Goal: Transaction & Acquisition: Subscribe to service/newsletter

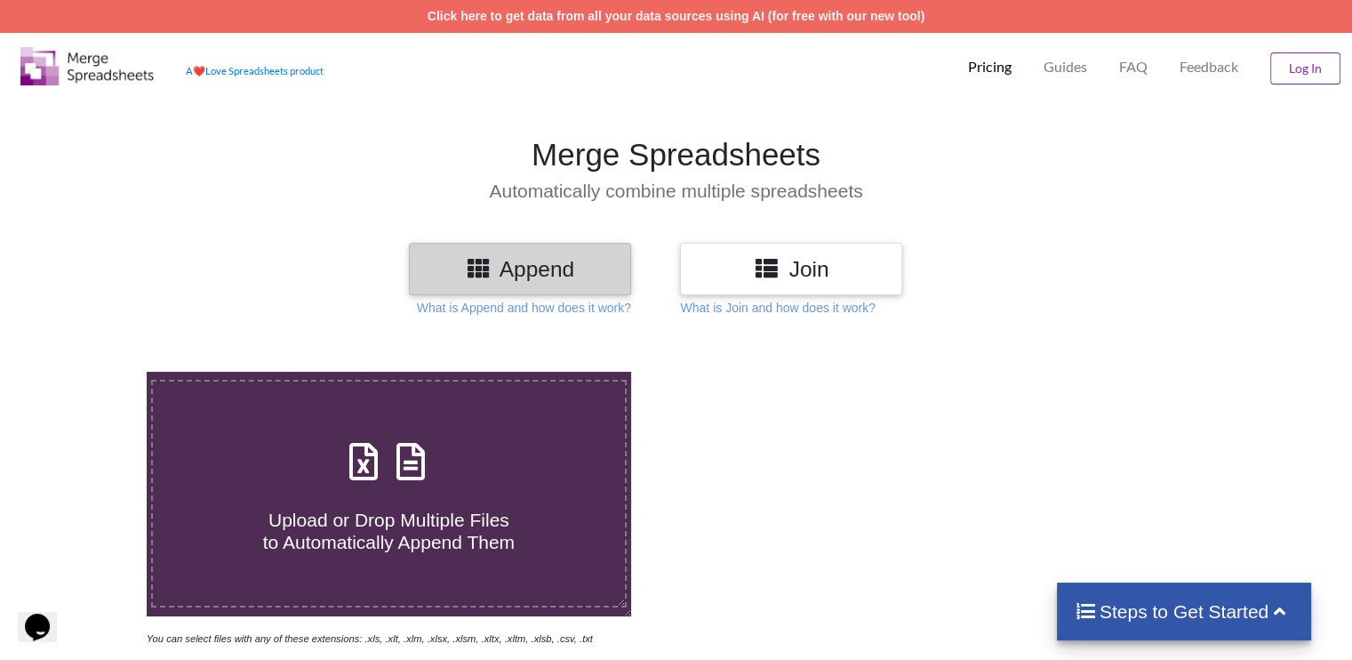
click at [1327, 73] on button "Log In" at bounding box center [1306, 68] width 70 height 32
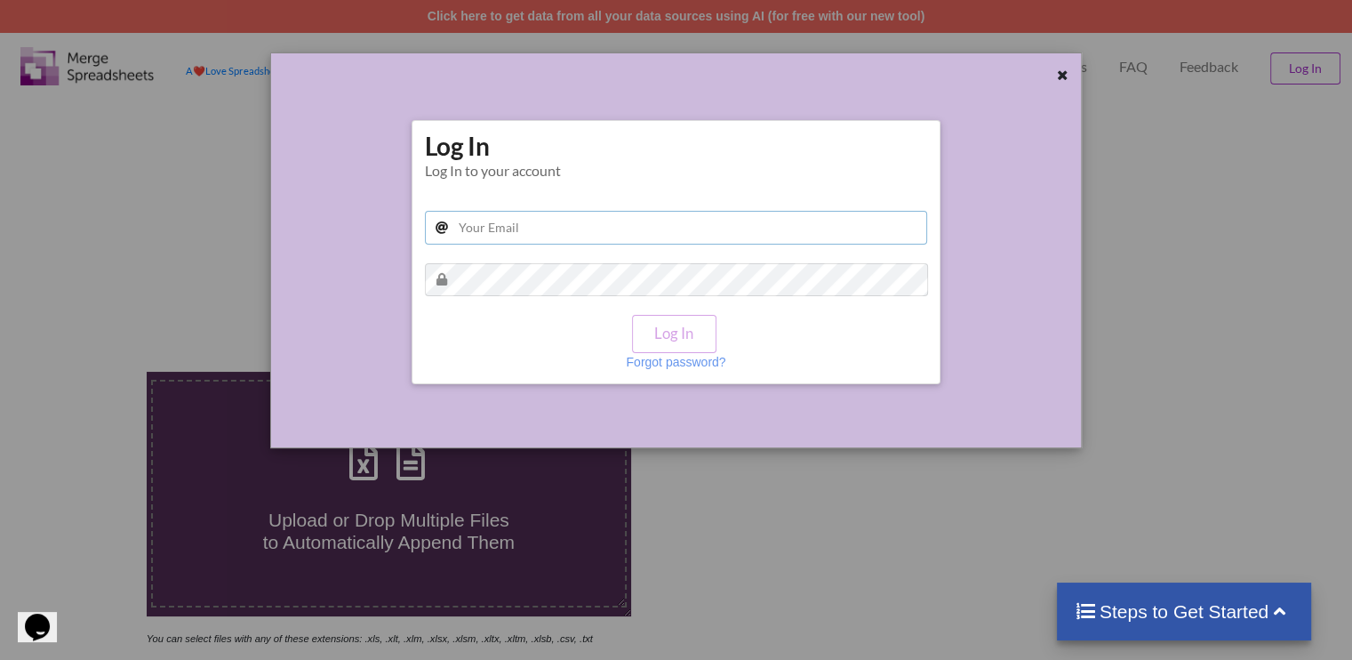
click at [669, 231] on input "text" at bounding box center [676, 228] width 503 height 34
type input "[EMAIL_ADDRESS][DOMAIN_NAME]"
click at [668, 323] on button "Log In" at bounding box center [674, 334] width 84 height 38
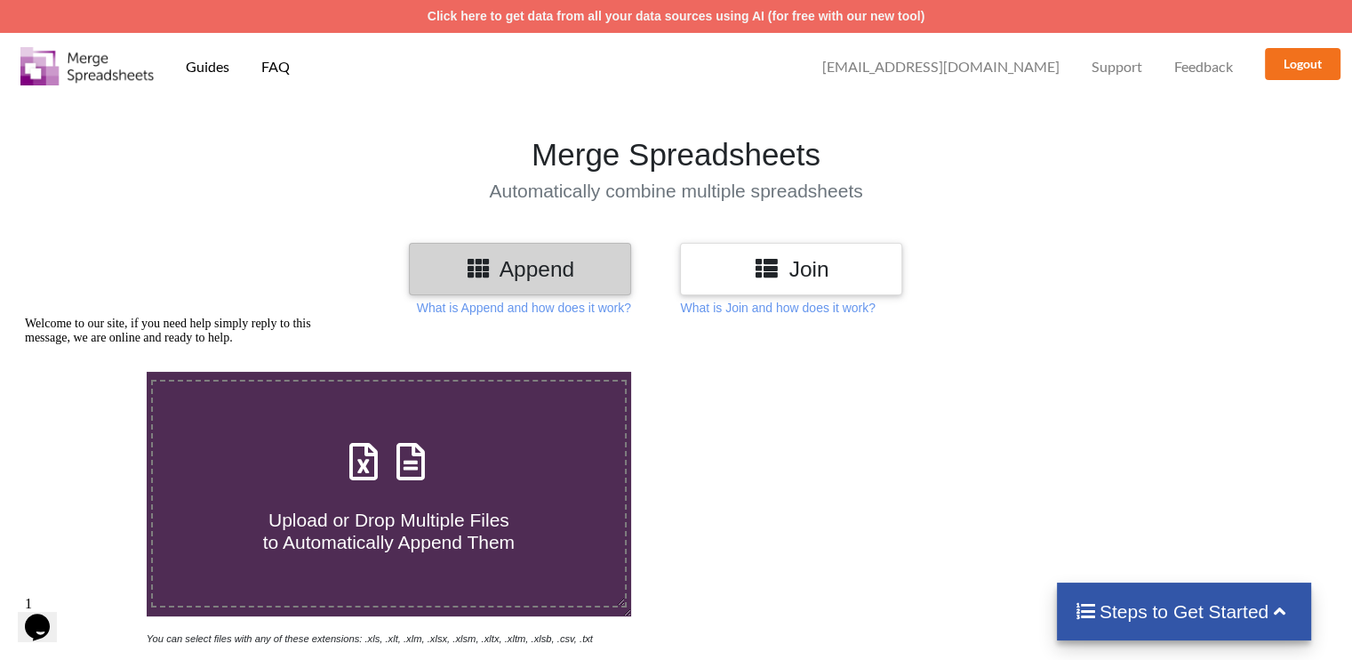
click at [25, 317] on icon "Chat attention grabber" at bounding box center [25, 317] width 0 height 0
click at [943, 67] on span "[EMAIL_ADDRESS][DOMAIN_NAME]" at bounding box center [940, 67] width 237 height 14
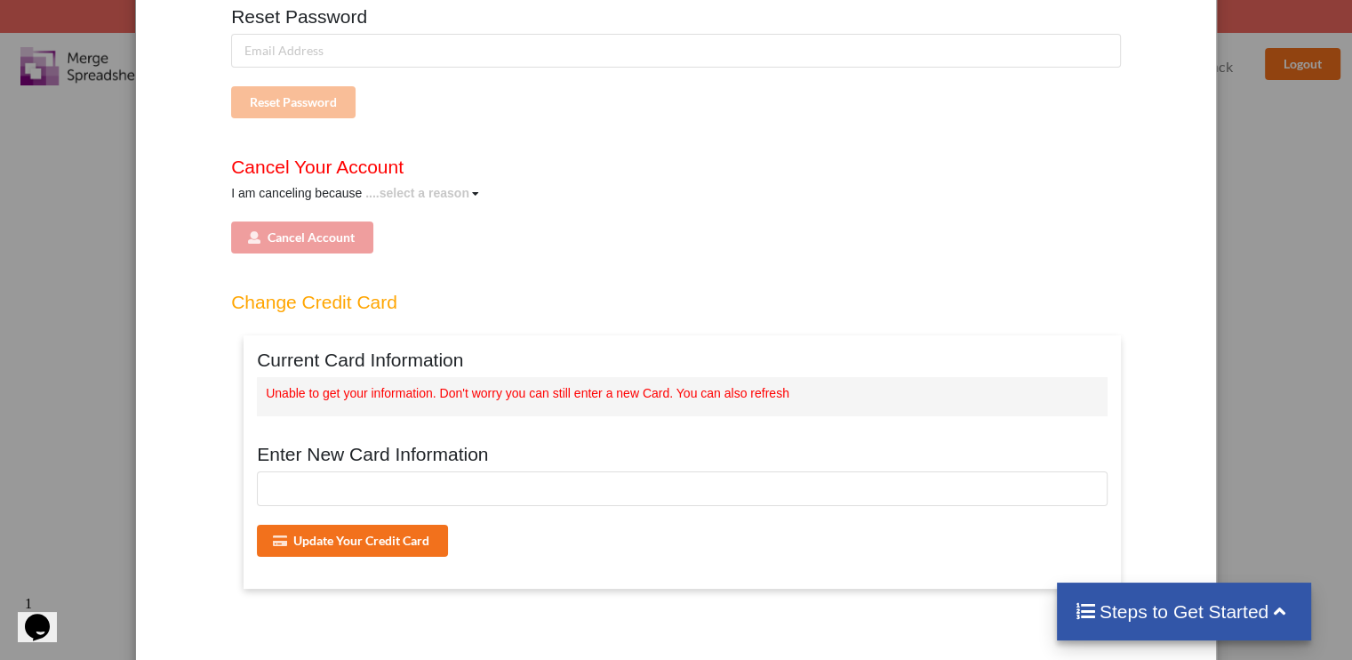
scroll to position [247, 0]
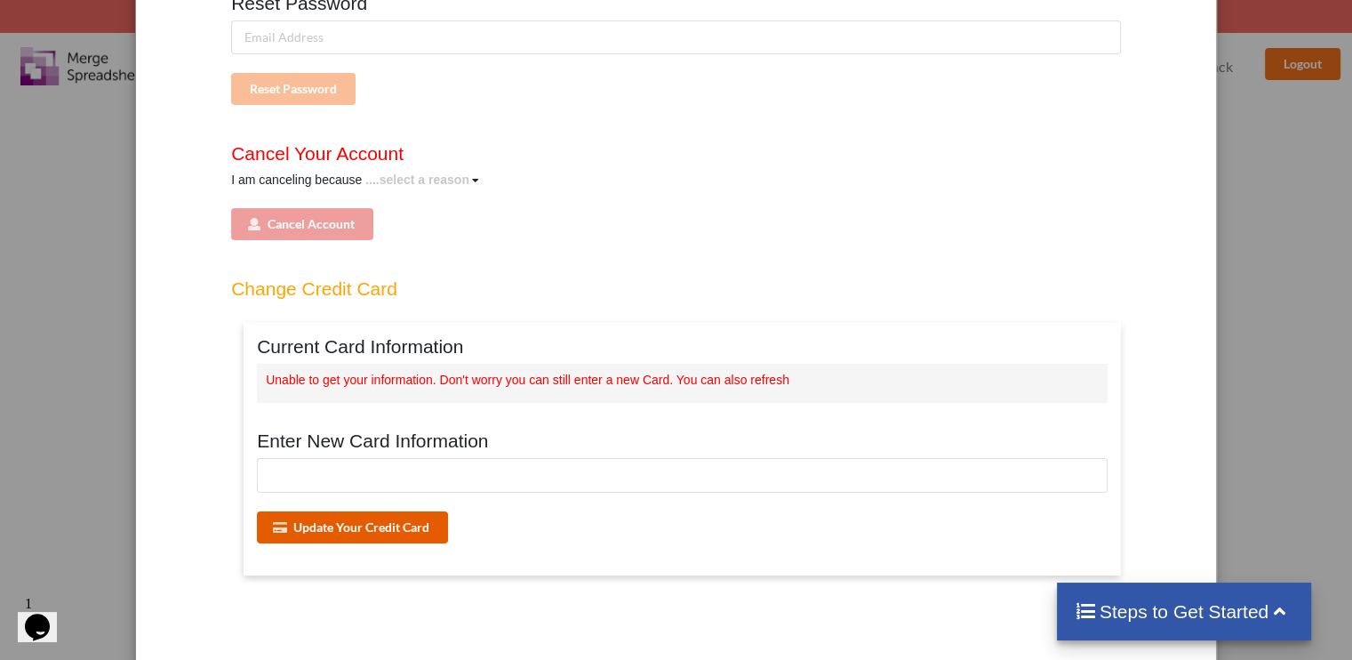
click at [423, 525] on button "Update Your Credit Card" at bounding box center [352, 527] width 191 height 32
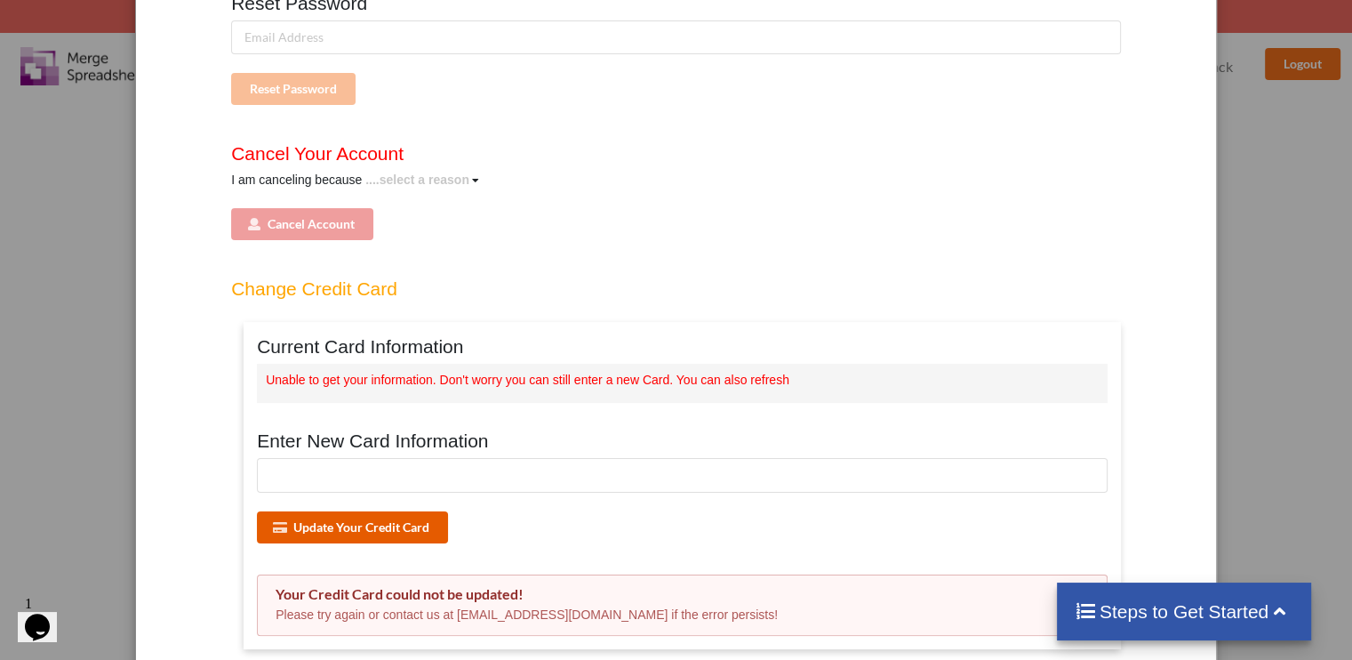
scroll to position [331, 0]
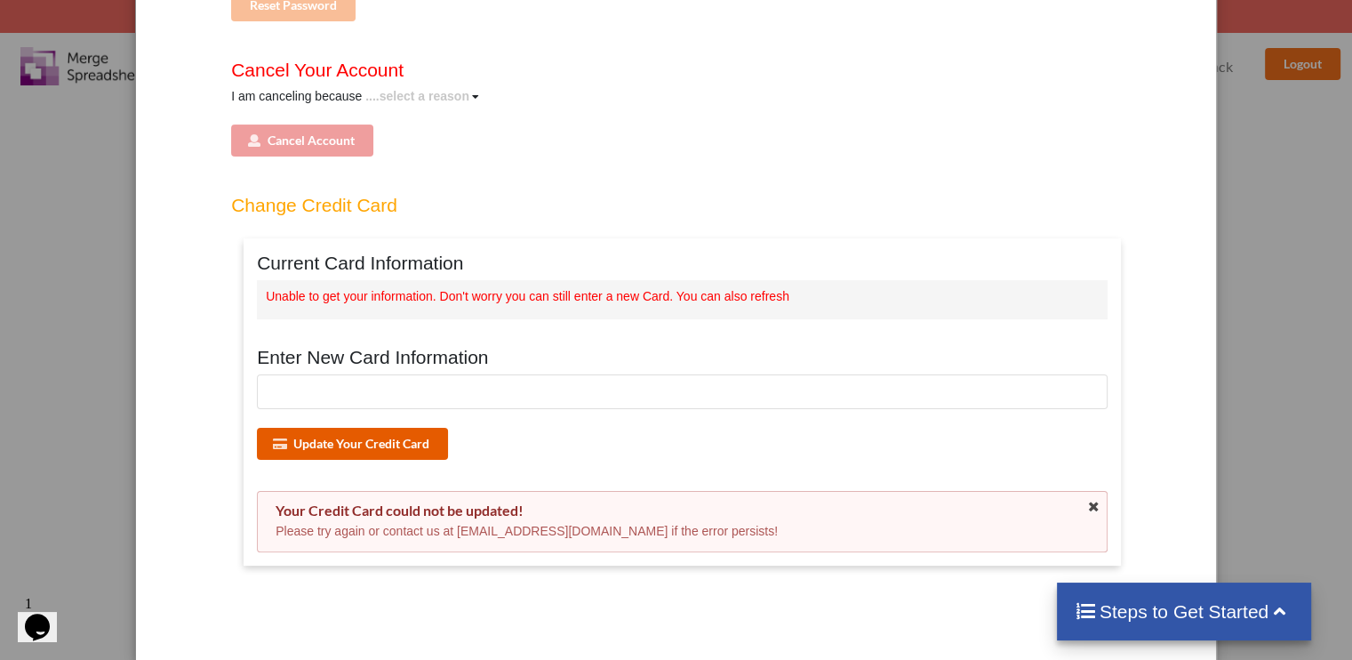
click at [420, 445] on button "Update Your Credit Card" at bounding box center [352, 444] width 191 height 32
click at [1092, 504] on icon at bounding box center [1094, 507] width 15 height 12
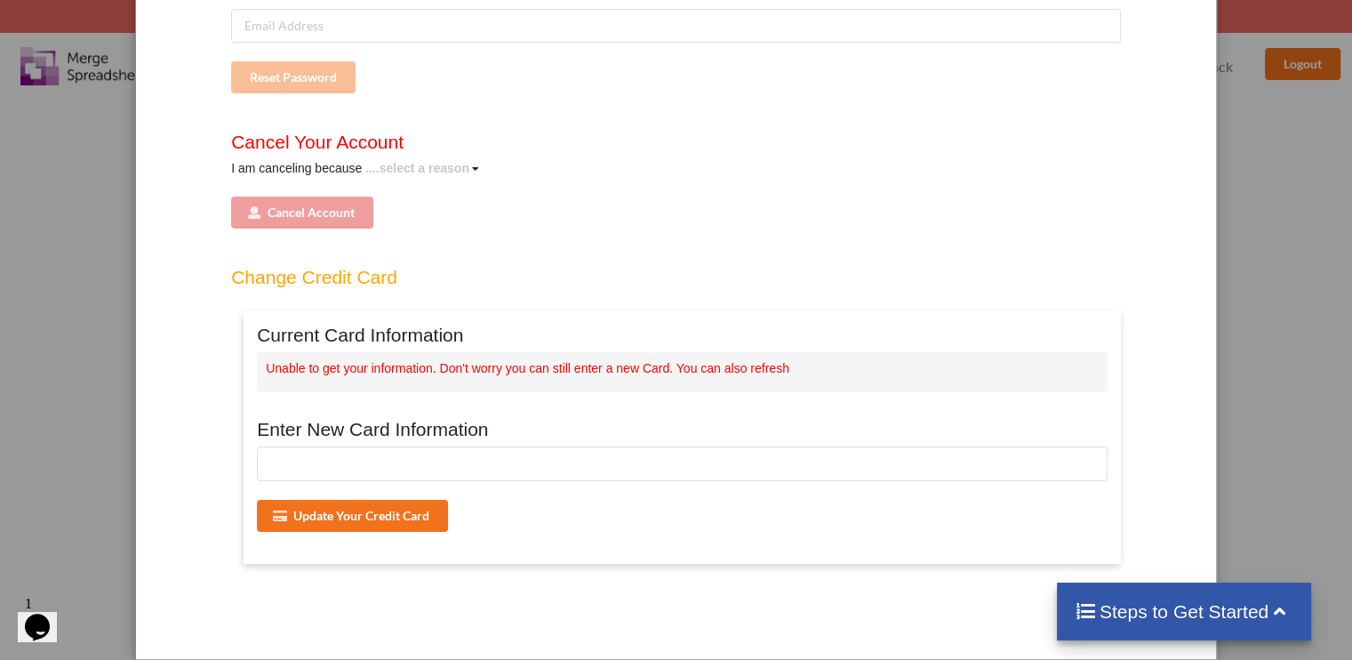
scroll to position [257, 0]
click at [309, 535] on div "Update Your Credit Card" at bounding box center [682, 500] width 851 height 104
click at [330, 521] on button "Update Your Credit Card" at bounding box center [352, 517] width 191 height 32
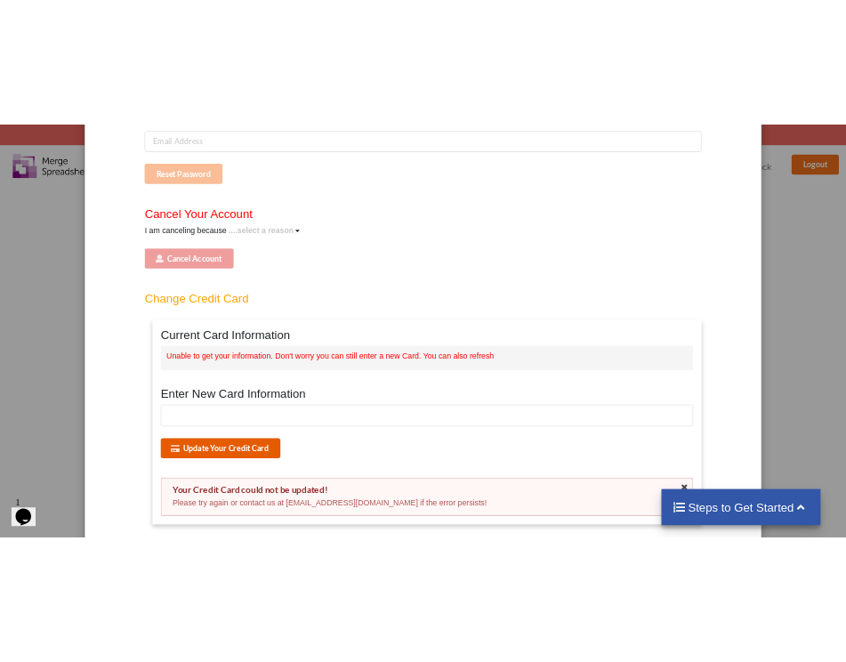
scroll to position [331, 0]
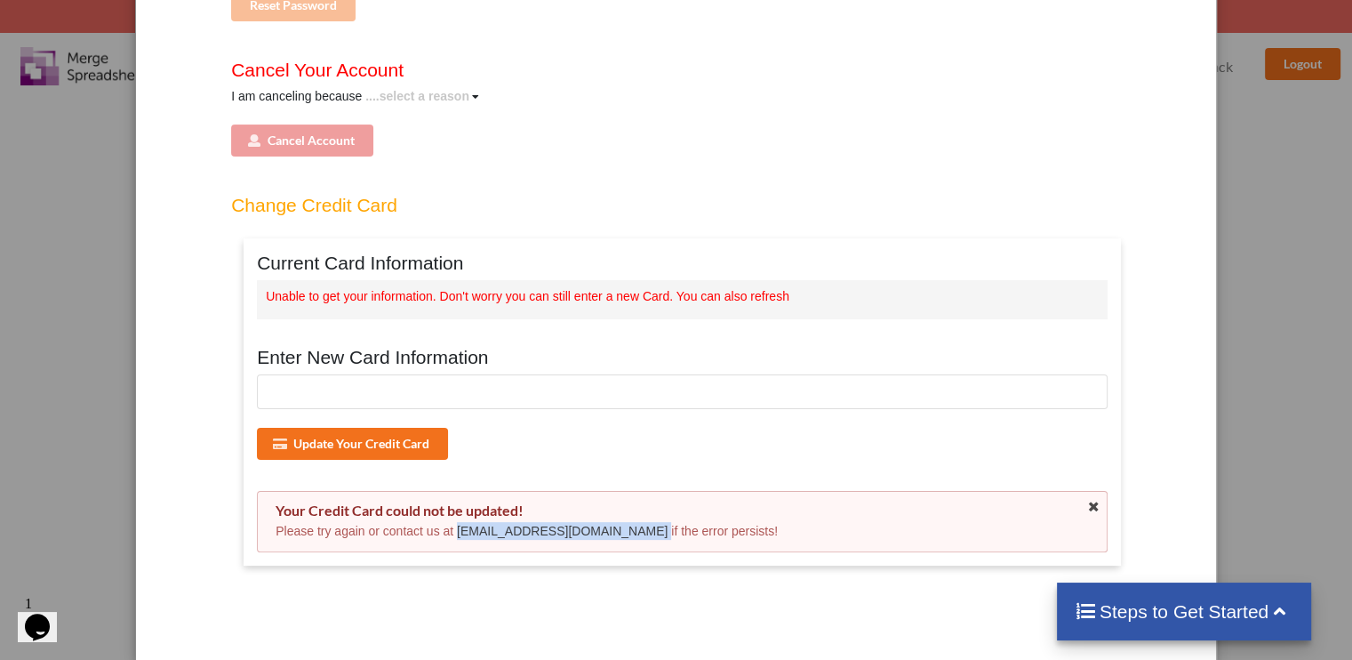
drag, startPoint x: 452, startPoint y: 533, endPoint x: 646, endPoint y: 536, distance: 193.9
click at [646, 536] on p "Please try again or contact us at [EMAIL_ADDRESS][DOMAIN_NAME] if the error per…" at bounding box center [683, 531] width 814 height 18
copy p "[EMAIL_ADDRESS][DOMAIN_NAME]"
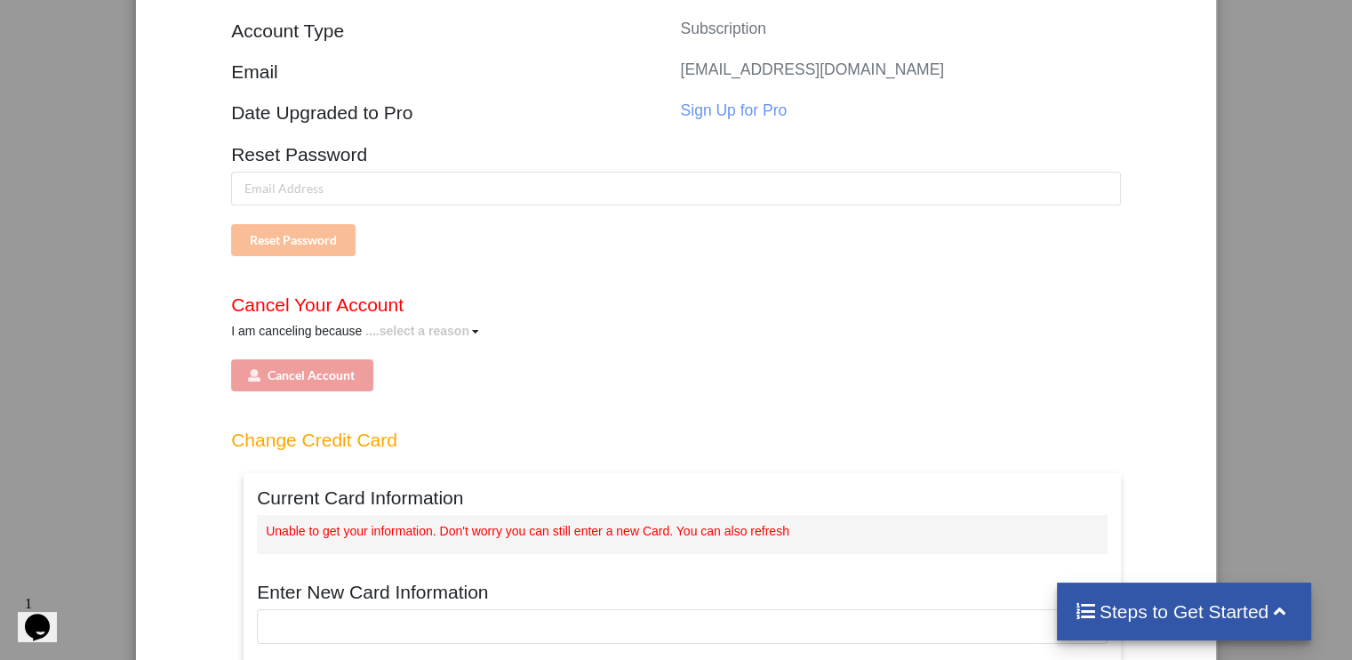
scroll to position [0, 0]
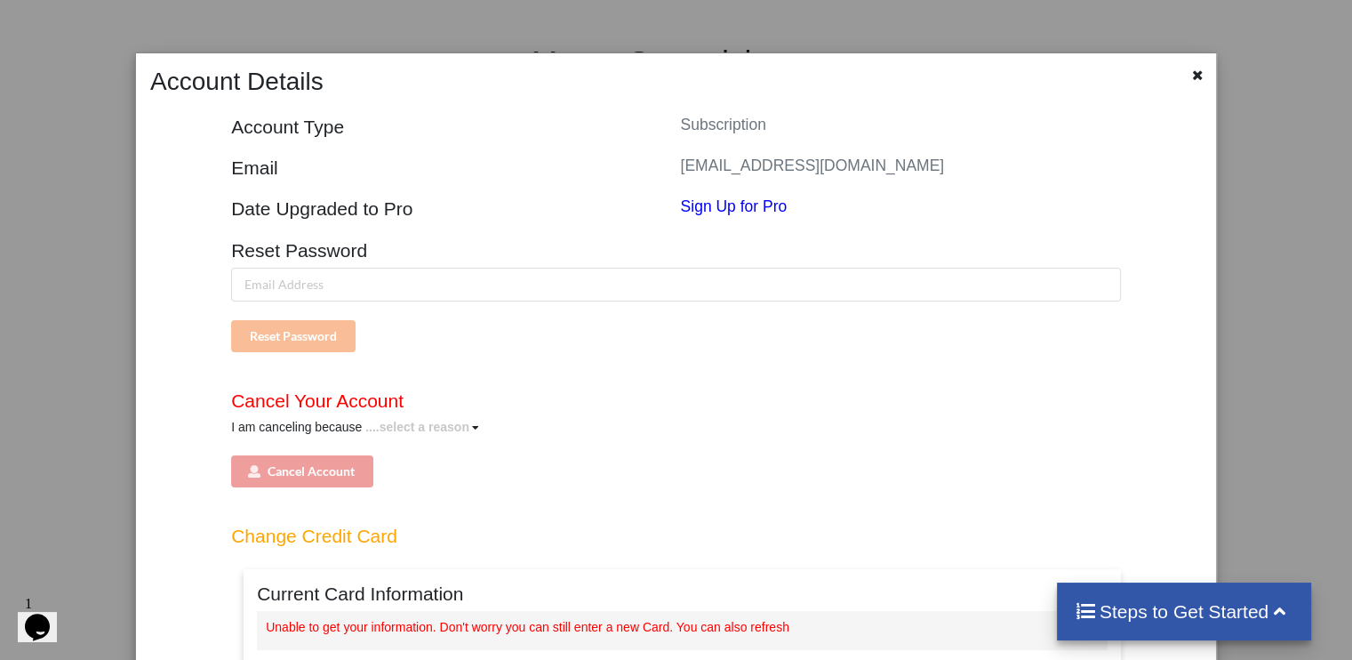
click at [712, 212] on span "Sign Up for Pro" at bounding box center [733, 206] width 107 height 18
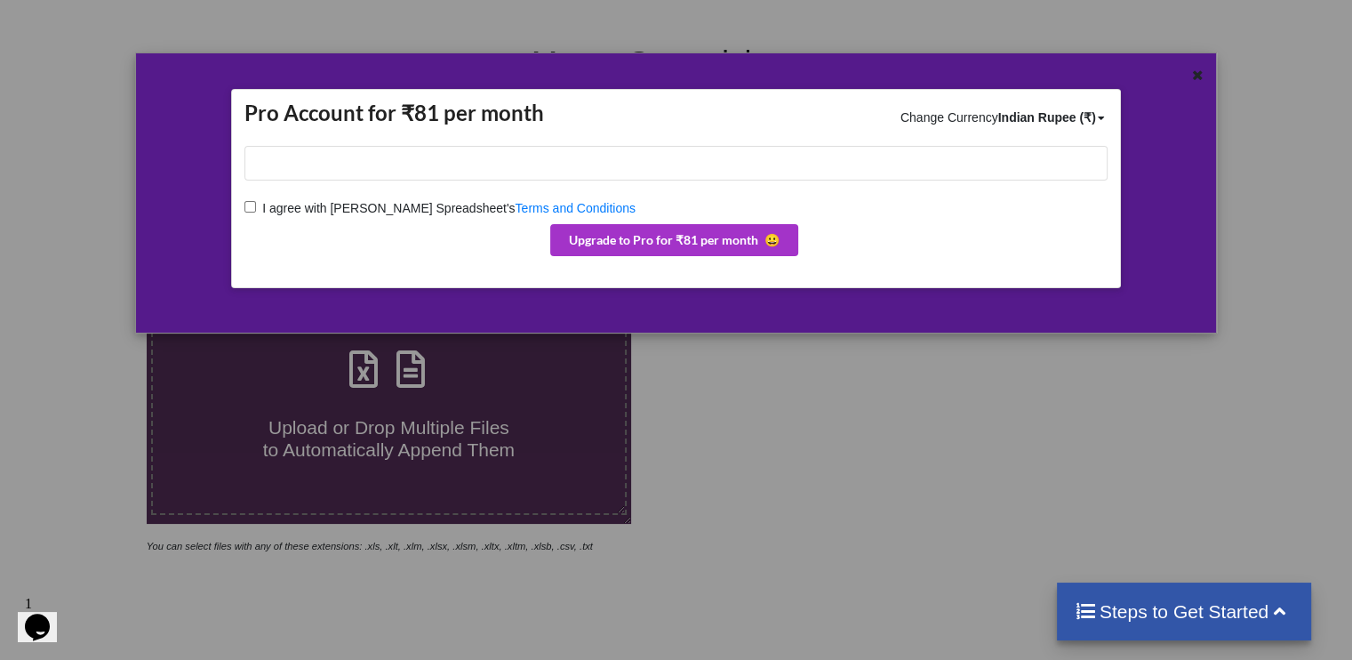
click at [256, 210] on span "I agree with [PERSON_NAME] Spreadsheet's" at bounding box center [385, 208] width 259 height 14
click at [256, 210] on input "I agree with Merge Spreadsheet's Terms and Conditions" at bounding box center [251, 207] width 12 height 12
checkbox input "true"
click at [670, 245] on button "Upgrade to Pro for ₹81 per month 😀" at bounding box center [674, 240] width 248 height 32
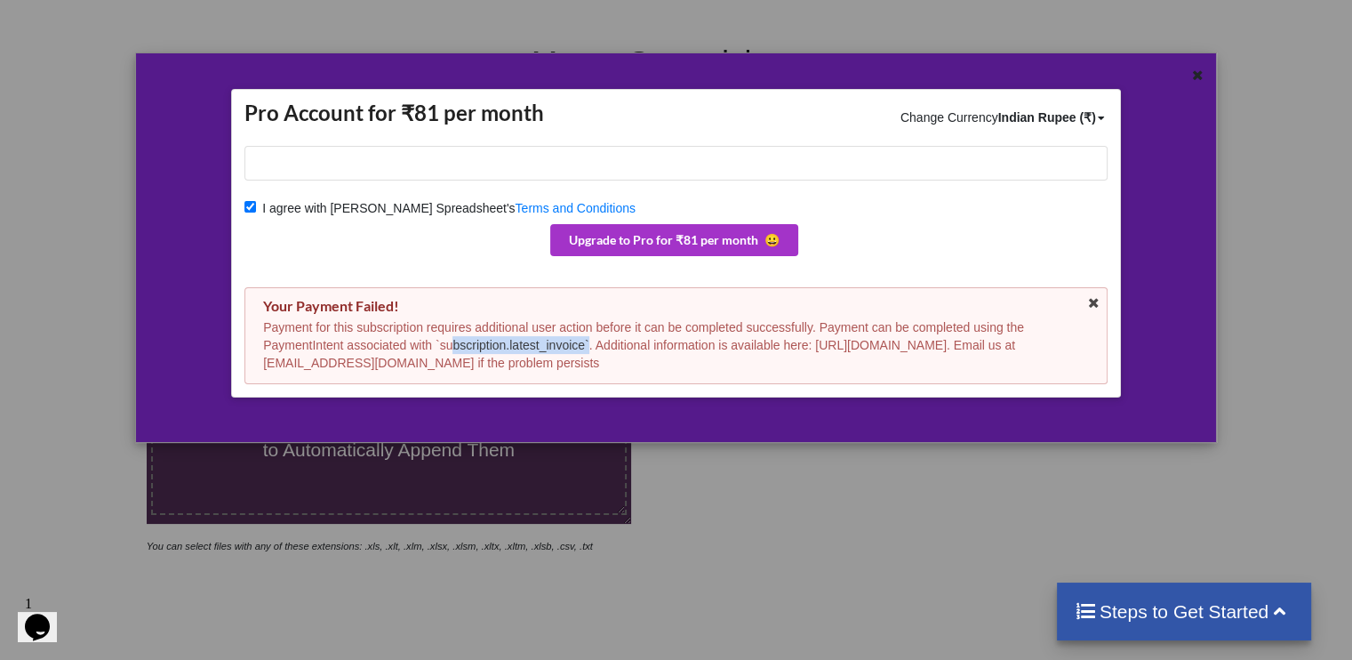
drag, startPoint x: 439, startPoint y: 348, endPoint x: 576, endPoint y: 346, distance: 136.9
click at [576, 346] on p "Payment for this subscription requires additional user action before it can be …" at bounding box center [676, 344] width 826 height 53
drag, startPoint x: 576, startPoint y: 346, endPoint x: 436, endPoint y: 342, distance: 140.5
click at [436, 342] on p "Payment for this subscription requires additional user action before it can be …" at bounding box center [676, 344] width 826 height 53
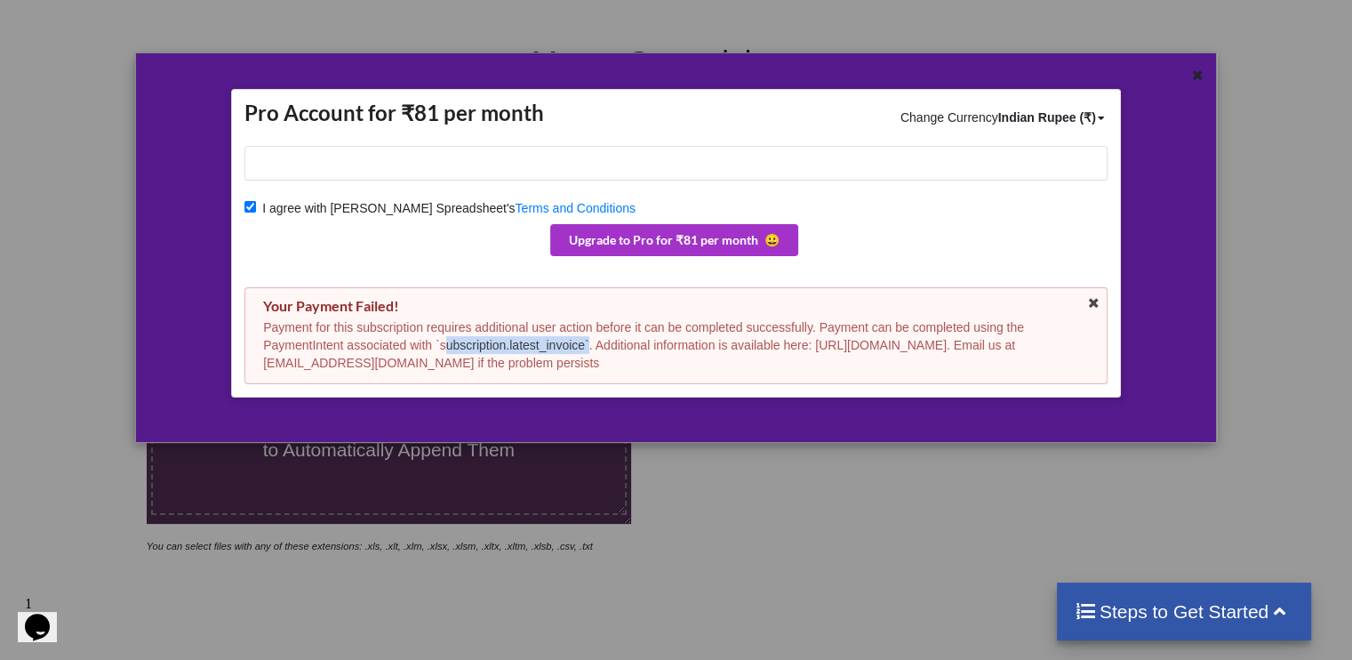
copy p "subscription.latest_invoice"
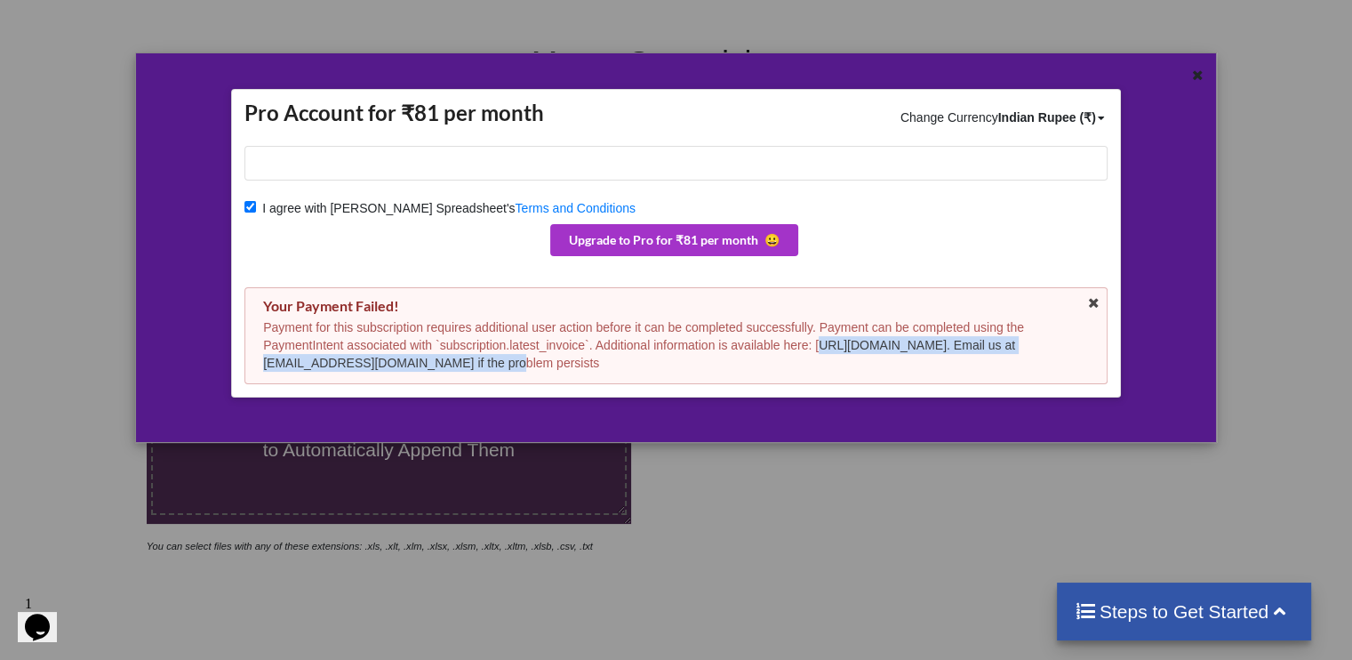
drag, startPoint x: 263, startPoint y: 363, endPoint x: 649, endPoint y: 370, distance: 385.9
click at [649, 370] on p "Payment for this subscription requires additional user action before it can be …" at bounding box center [676, 344] width 826 height 53
copy p "[URL][DOMAIN_NAME]"
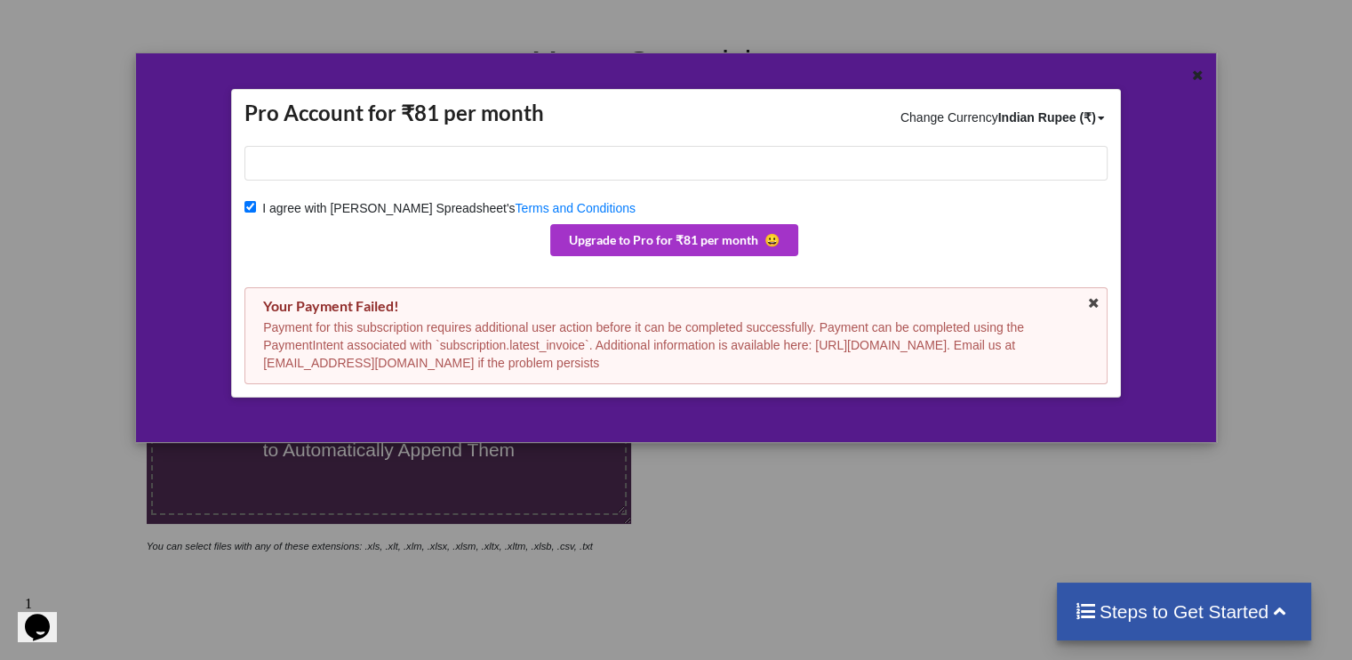
click at [457, 337] on p "Payment for this subscription requires additional user action before it can be …" at bounding box center [676, 344] width 826 height 53
click at [1196, 79] on icon at bounding box center [1198, 73] width 15 height 12
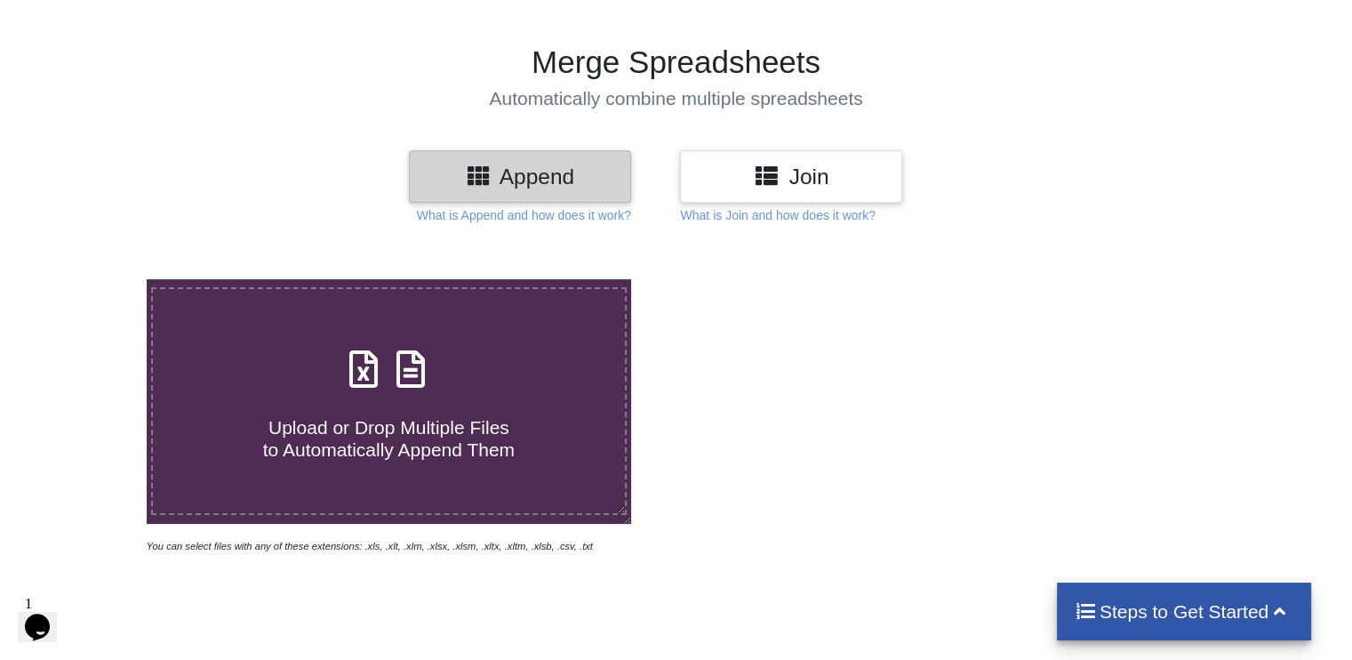
click at [985, 170] on div "Join" at bounding box center [848, 176] width 336 height 52
